Goal: Task Accomplishment & Management: Use online tool/utility

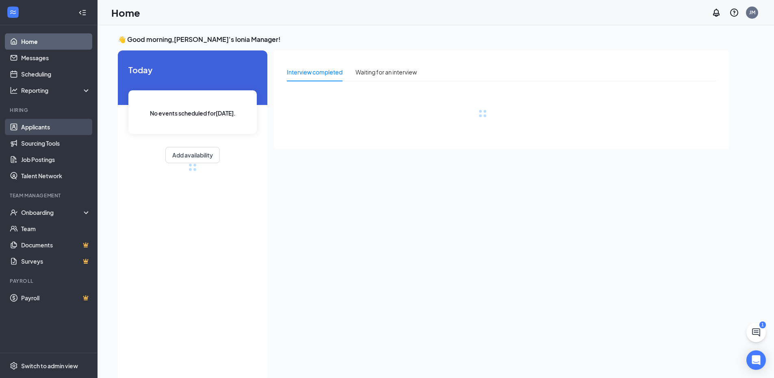
click at [75, 123] on link "Applicants" at bounding box center [56, 127] width 70 height 16
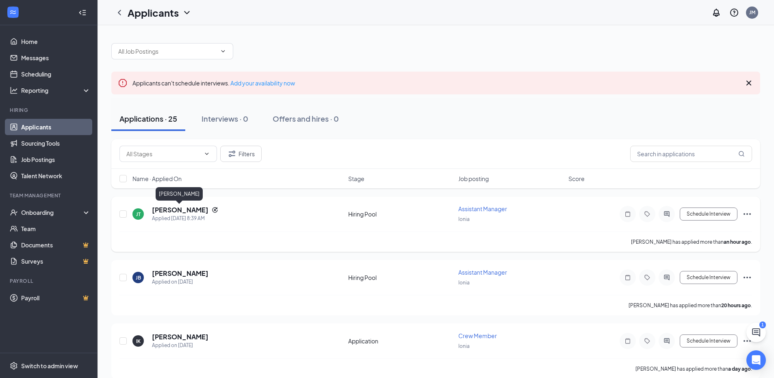
click at [178, 207] on h5 "[PERSON_NAME]" at bounding box center [180, 209] width 57 height 9
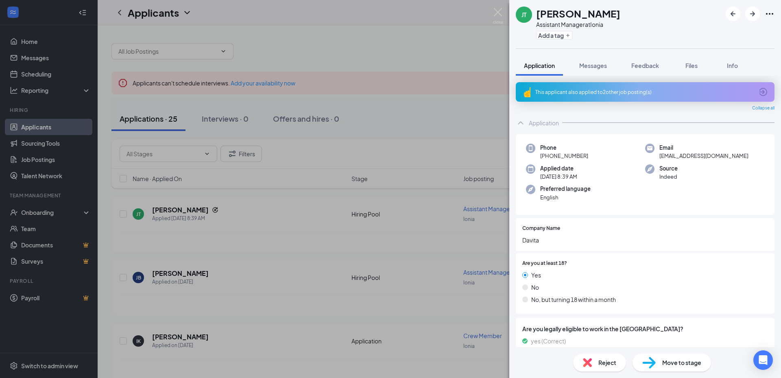
click at [640, 85] on div "This applicant also applied to 2 other job posting(s)" at bounding box center [644, 92] width 259 height 20
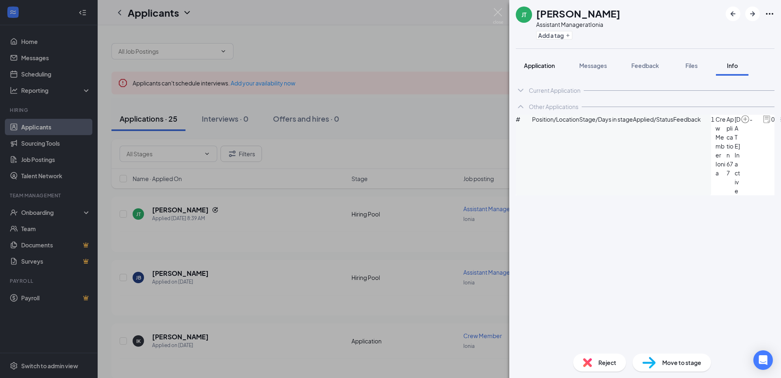
click at [540, 69] on span "Application" at bounding box center [539, 65] width 31 height 7
click at [541, 66] on span "Application" at bounding box center [539, 65] width 31 height 7
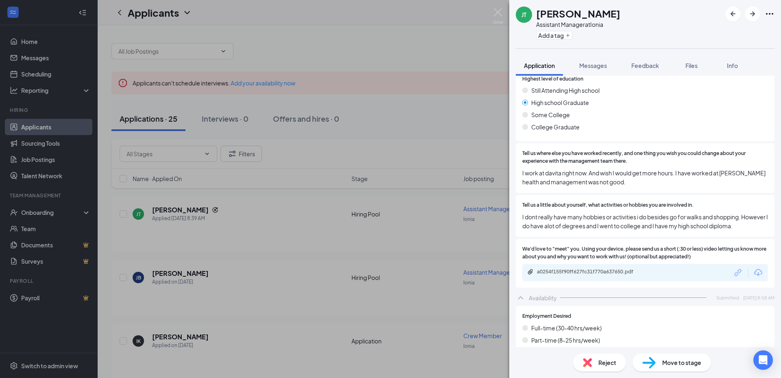
scroll to position [447, 0]
click at [570, 274] on div "a0254f155f90ff627fc31f770a637650.pdf" at bounding box center [594, 271] width 114 height 7
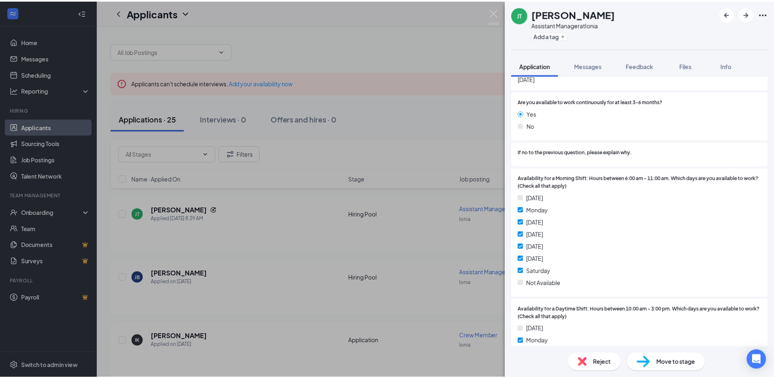
scroll to position [577, 0]
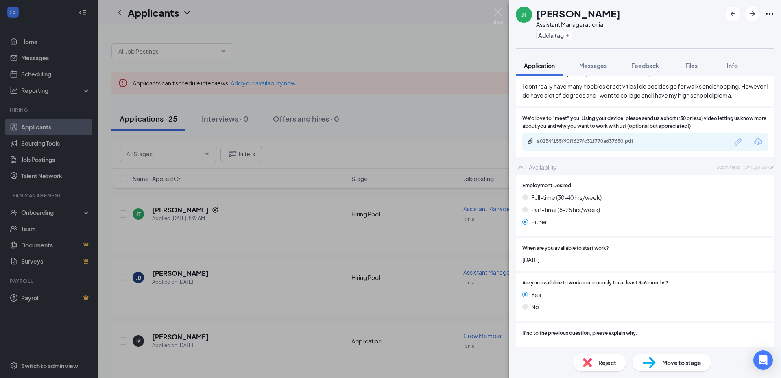
click at [354, 148] on div "[PERSON_NAME] Assistant Manager at Ionia Add a tag Application Messages Feedbac…" at bounding box center [390, 189] width 781 height 378
